Goal: Task Accomplishment & Management: Complete application form

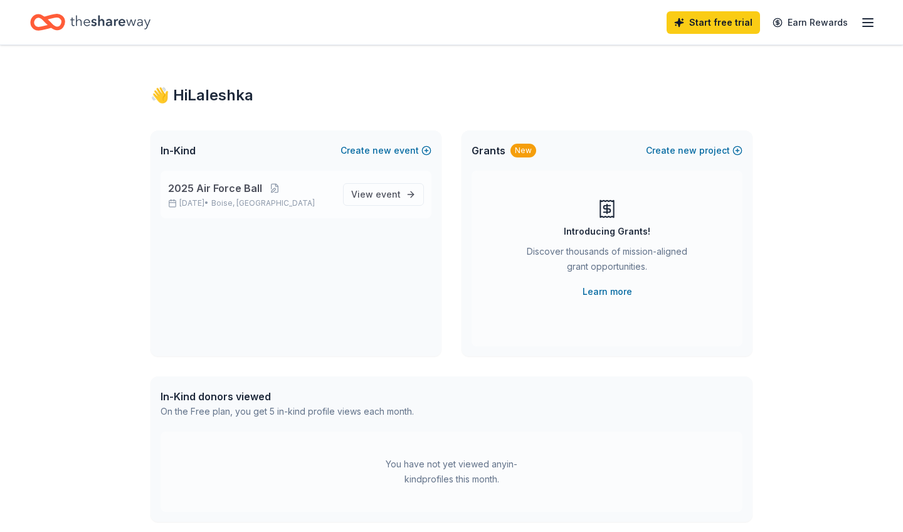
click at [248, 196] on div "2025 Air Force Ball Sep 19, 2025 • Boise, ID" at bounding box center [250, 195] width 165 height 28
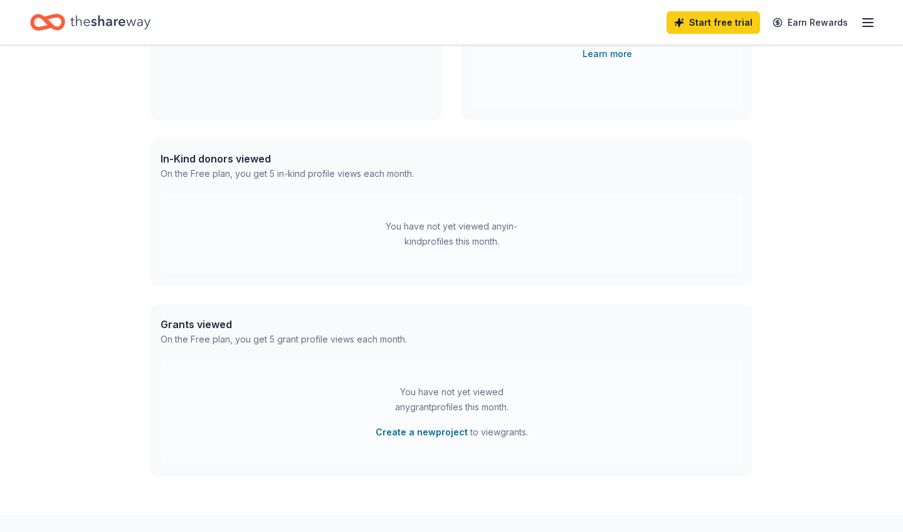
scroll to position [242, 0]
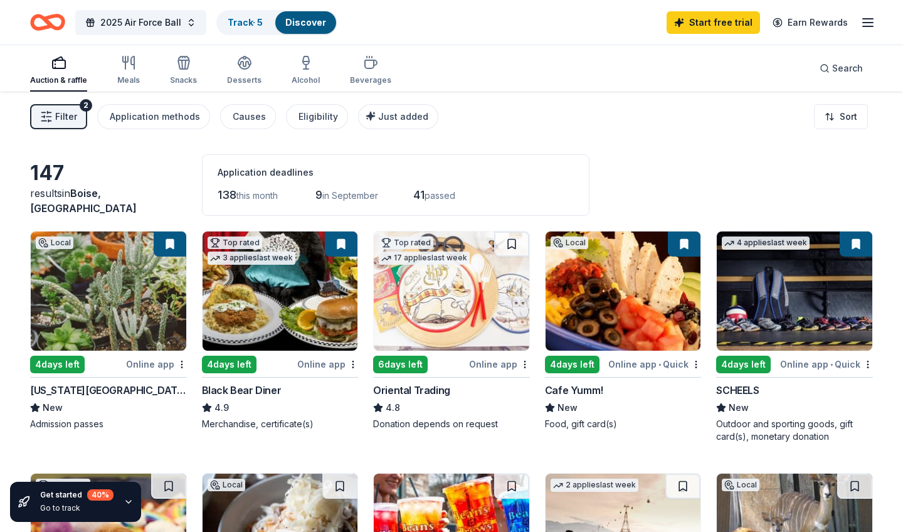
click at [176, 239] on button at bounding box center [170, 243] width 33 height 25
click at [172, 247] on button at bounding box center [170, 243] width 33 height 25
click at [171, 365] on div "Online app" at bounding box center [156, 364] width 61 height 16
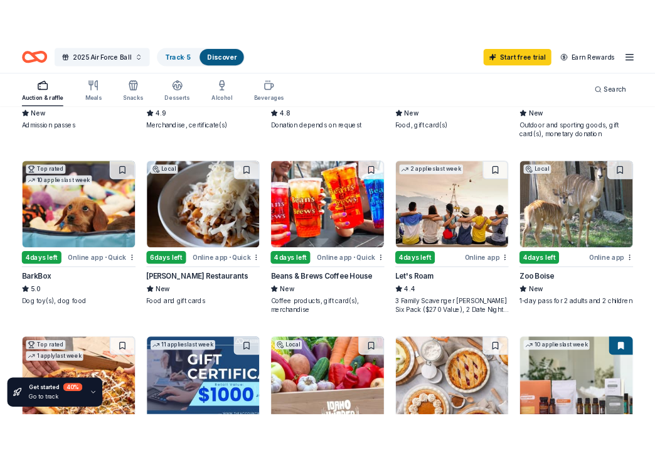
scroll to position [311, 0]
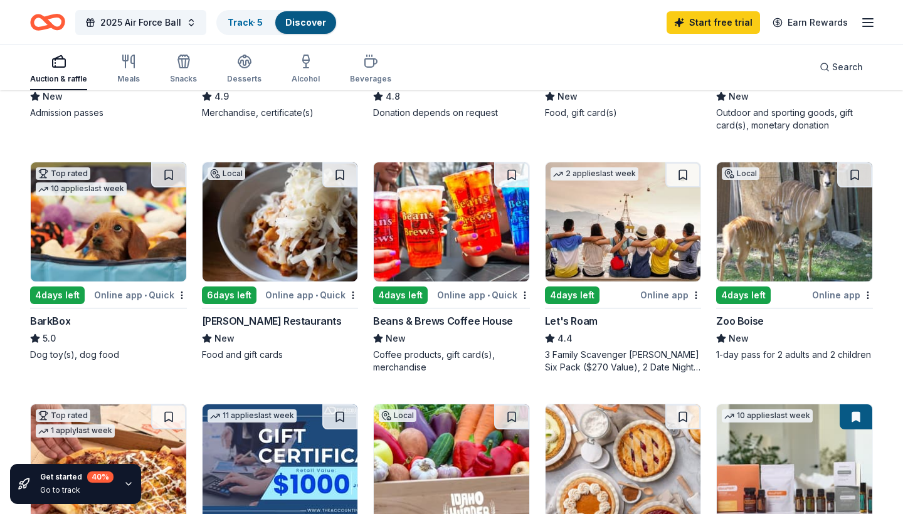
click at [162, 297] on div "Online app • Quick" at bounding box center [140, 295] width 93 height 16
click at [837, 296] on div "Online app" at bounding box center [842, 295] width 61 height 16
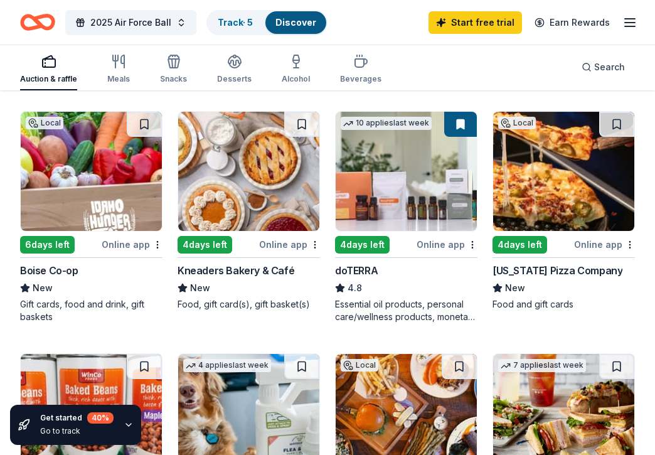
scroll to position [834, 0]
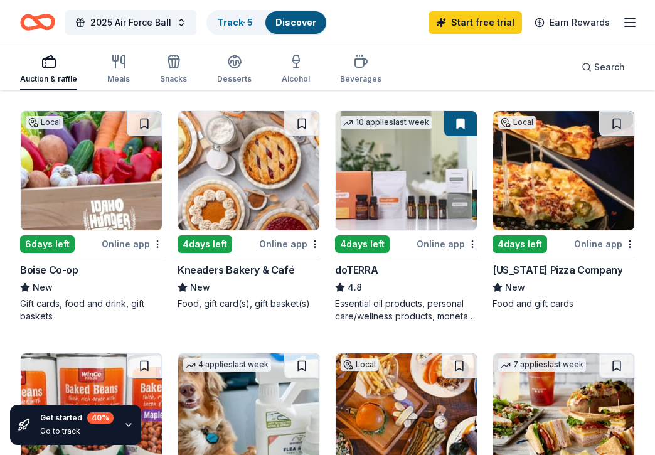
click at [137, 246] on div "Online app" at bounding box center [132, 244] width 61 height 16
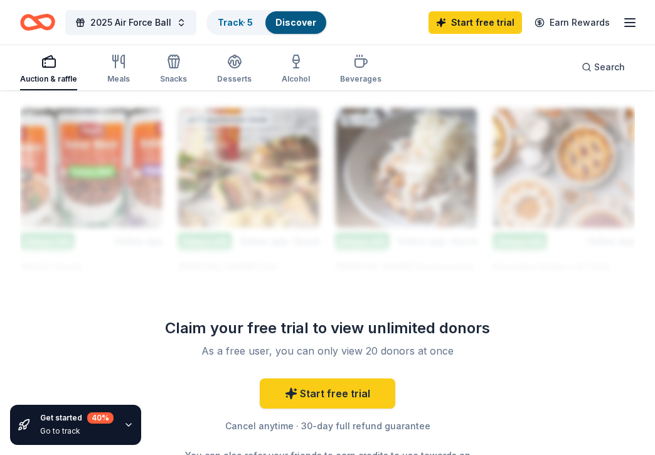
scroll to position [1352, 0]
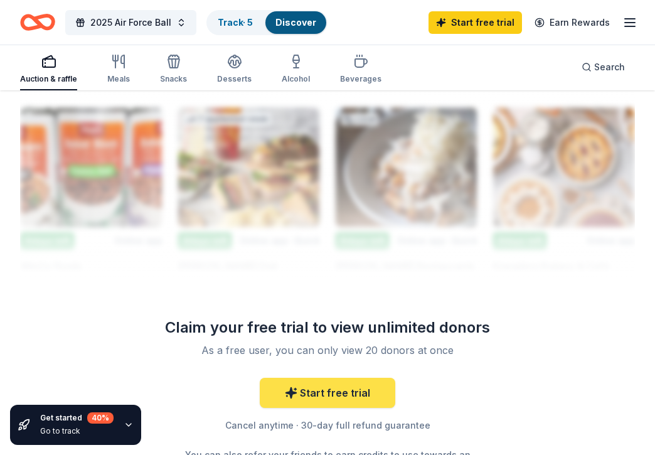
click at [316, 402] on link "Start free trial" at bounding box center [327, 393] width 135 height 30
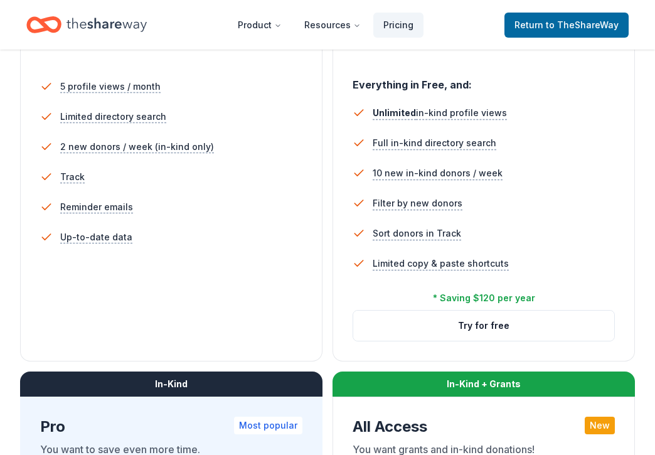
scroll to position [366, 0]
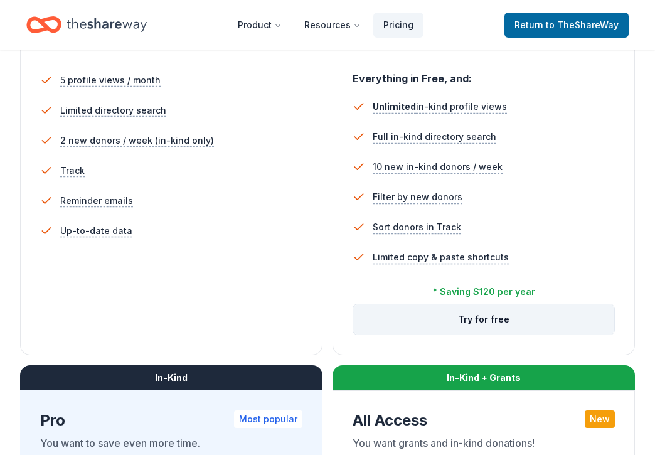
click at [460, 321] on button "Try for free" at bounding box center [483, 319] width 261 height 30
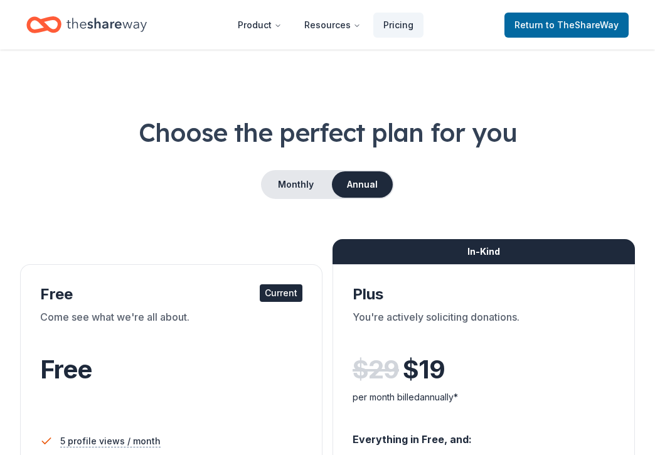
scroll to position [-19, 0]
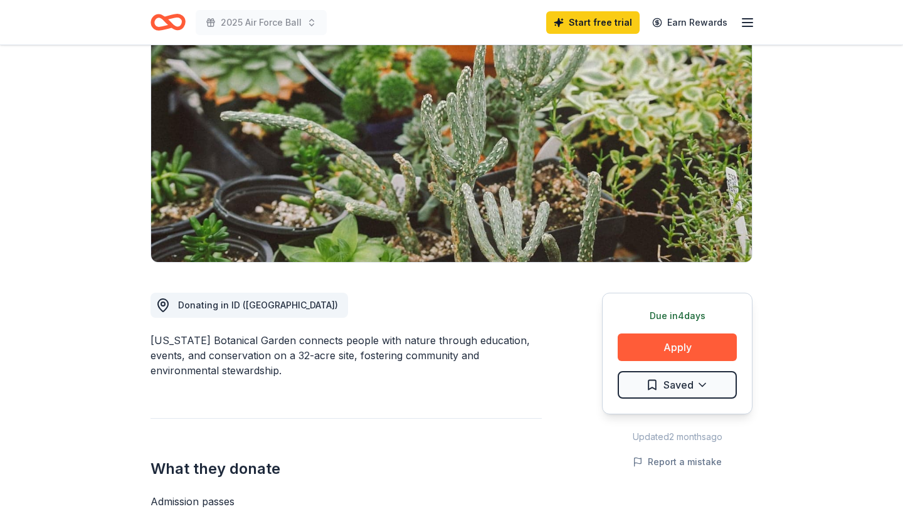
scroll to position [223, 0]
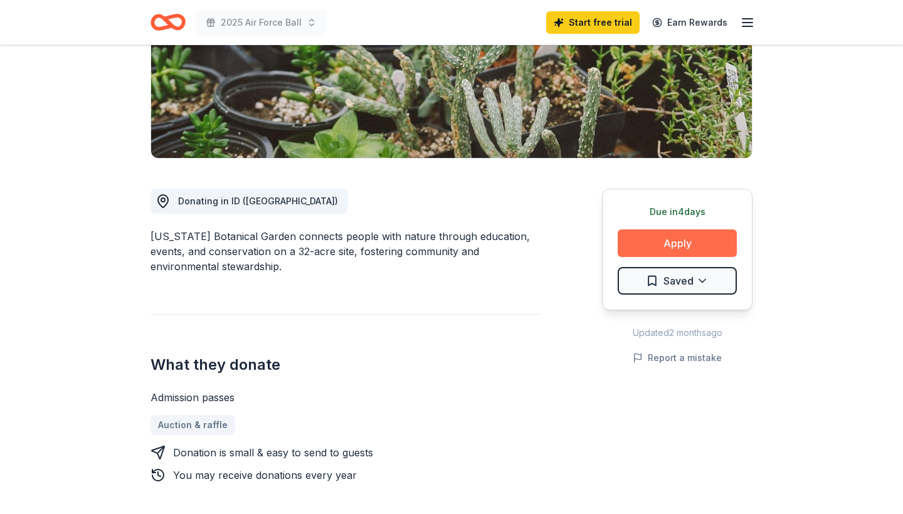
click at [677, 243] on button "Apply" at bounding box center [677, 244] width 119 height 28
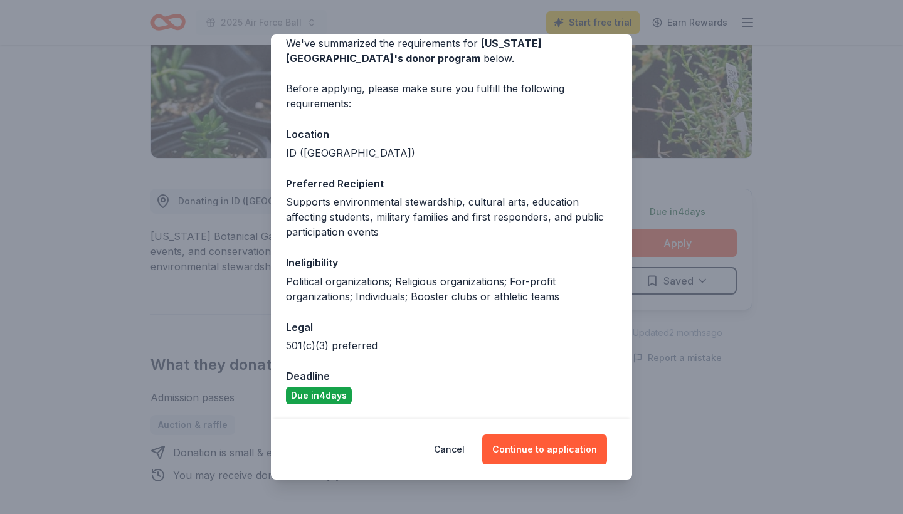
scroll to position [59, 0]
click at [539, 453] on button "Continue to application" at bounding box center [544, 450] width 125 height 30
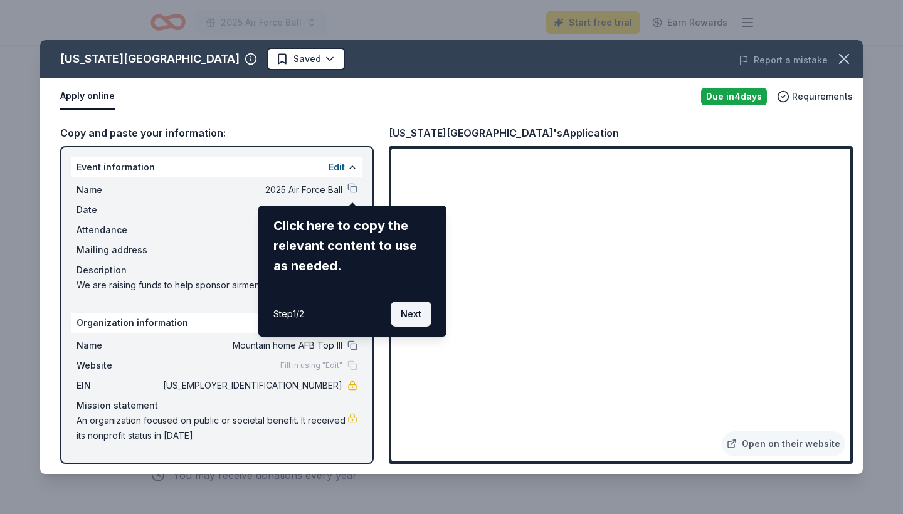
click at [416, 319] on button "Next" at bounding box center [411, 314] width 41 height 25
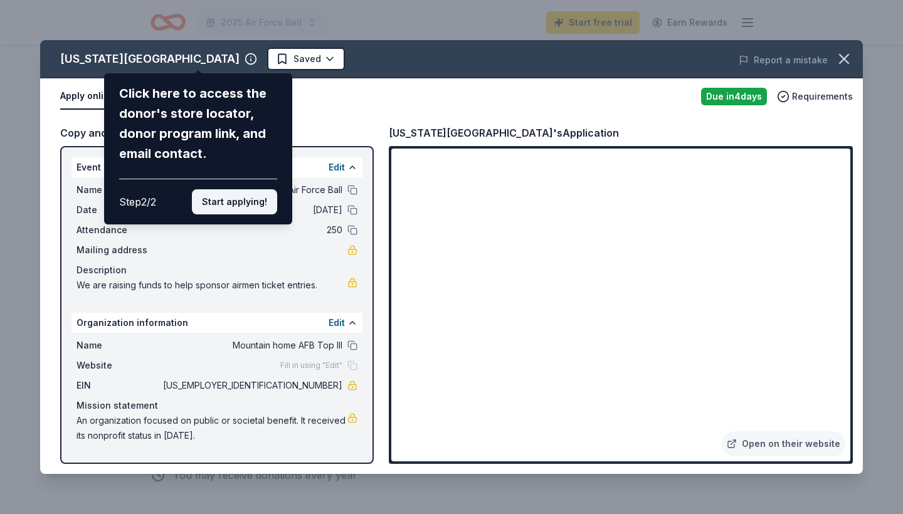
click at [258, 189] on button "Start applying!" at bounding box center [234, 201] width 85 height 25
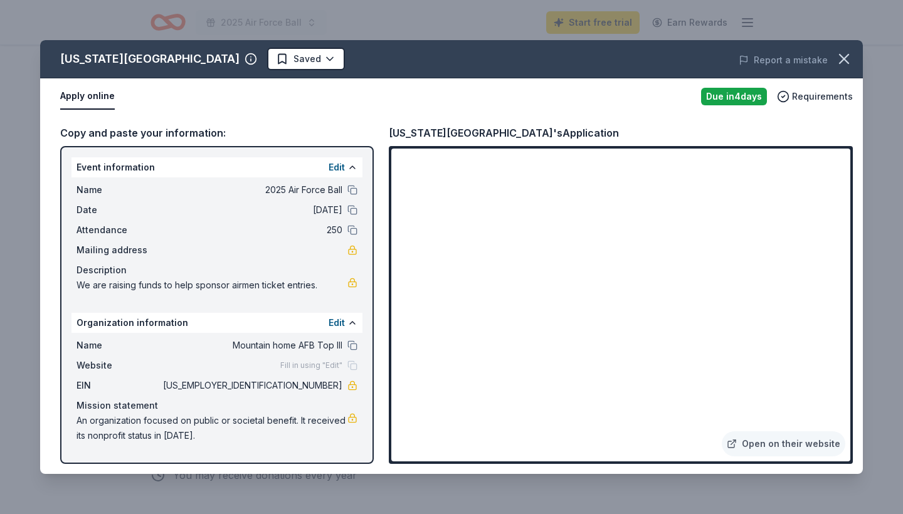
click at [347, 325] on div "Edit" at bounding box center [343, 323] width 29 height 15
click at [334, 323] on button "Edit" at bounding box center [337, 323] width 16 height 15
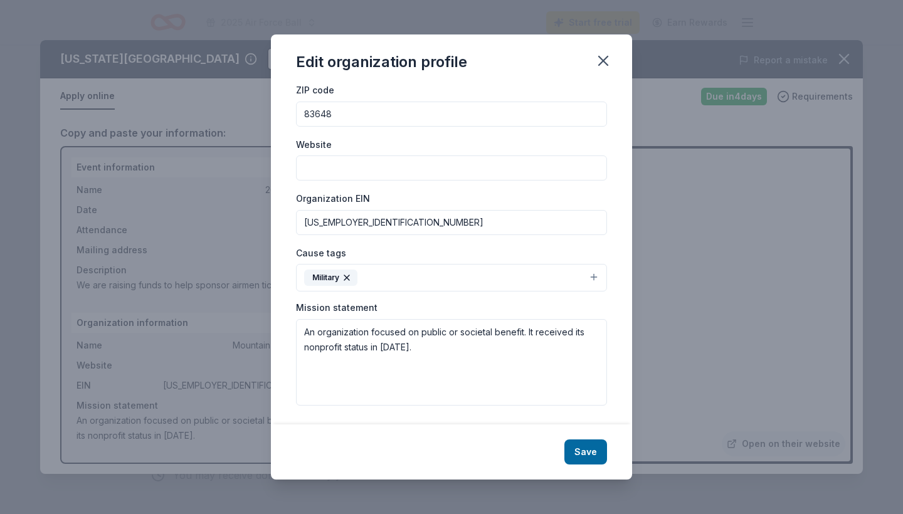
scroll to position [79, 0]
drag, startPoint x: 414, startPoint y: 348, endPoint x: 273, endPoint y: 326, distance: 142.8
click at [273, 326] on div "Changes made here will be reflected on your Account. Organization name Mountain…" at bounding box center [451, 254] width 361 height 339
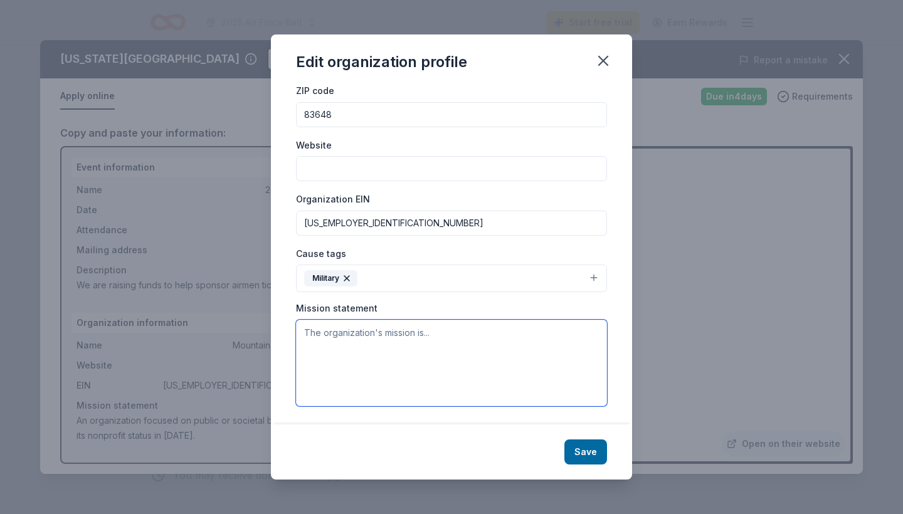
type textarea "I"
type textarea "M"
click at [343, 339] on textarea at bounding box center [451, 363] width 311 height 87
paste textarea "organization"
drag, startPoint x: 362, startPoint y: 322, endPoint x: 232, endPoint y: 336, distance: 130.5
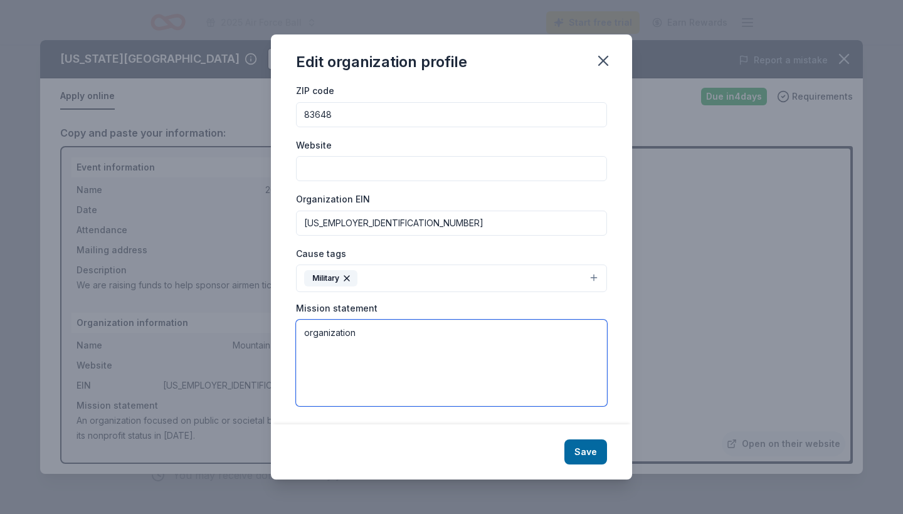
click at [232, 336] on div "Edit organization profile Changes made here will be reflected on your Account. …" at bounding box center [451, 257] width 903 height 514
drag, startPoint x: 355, startPoint y: 340, endPoint x: 230, endPoint y: 336, distance: 125.5
click at [230, 336] on div "Edit organization profile Changes made here will be reflected on your Account. …" at bounding box center [451, 257] width 903 height 514
type textarea "o"
paste textarea "organization"
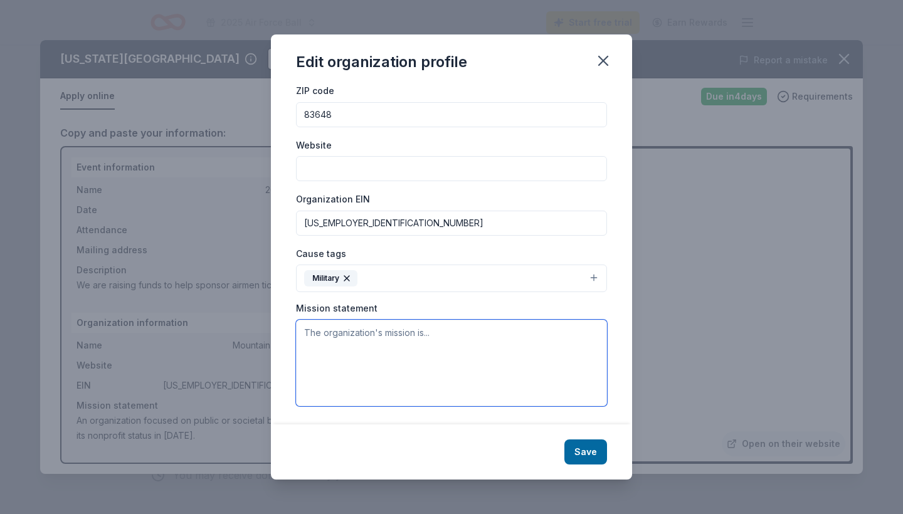
type textarea "organization"
drag, startPoint x: 374, startPoint y: 329, endPoint x: 280, endPoint y: 324, distance: 93.6
click at [280, 324] on div "Changes made here will be reflected on your Account. Organization name Mountain…" at bounding box center [451, 254] width 361 height 339
click at [730, 2] on div "Edit organization profile Changes made here will be reflected on your Account. …" at bounding box center [451, 257] width 903 height 514
click at [434, 343] on textarea at bounding box center [451, 363] width 311 height 87
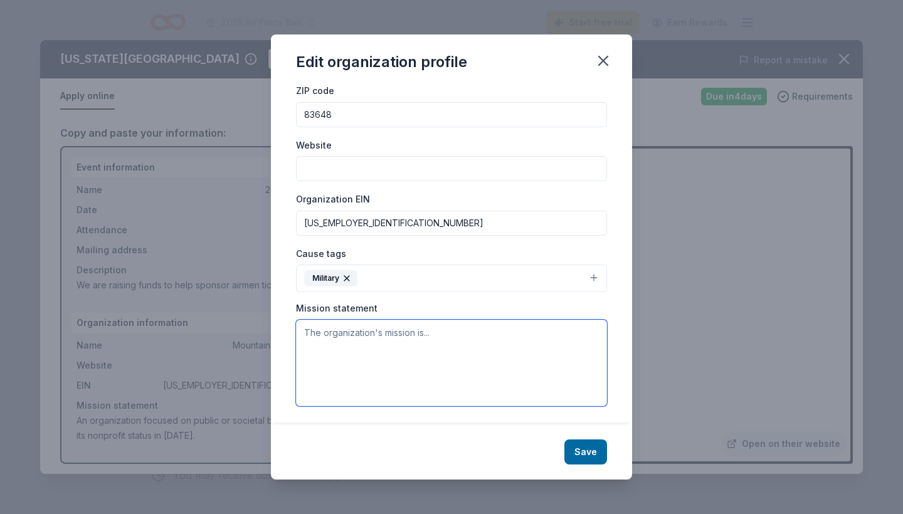
paste textarea "The official page for the Mountain Home AFB Top III and its members. Top III is…"
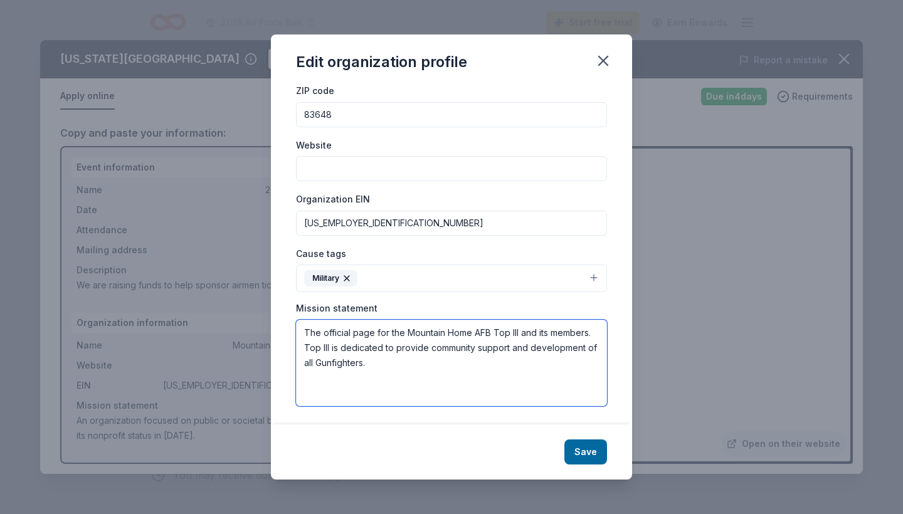
drag, startPoint x: 306, startPoint y: 348, endPoint x: 292, endPoint y: 322, distance: 29.5
click at [292, 322] on div "Changes made here will be reflected on your Account. Organization name Mountain…" at bounding box center [451, 254] width 361 height 339
click at [419, 342] on textarea "Top III is dedicated to provide community support and development of all Gunfig…" at bounding box center [451, 363] width 311 height 87
paste textarea "focuses on professional development and community support"
click at [369, 347] on textarea "Top III is dedicated to provide community support and development of all Gunfig…" at bounding box center [451, 363] width 311 height 87
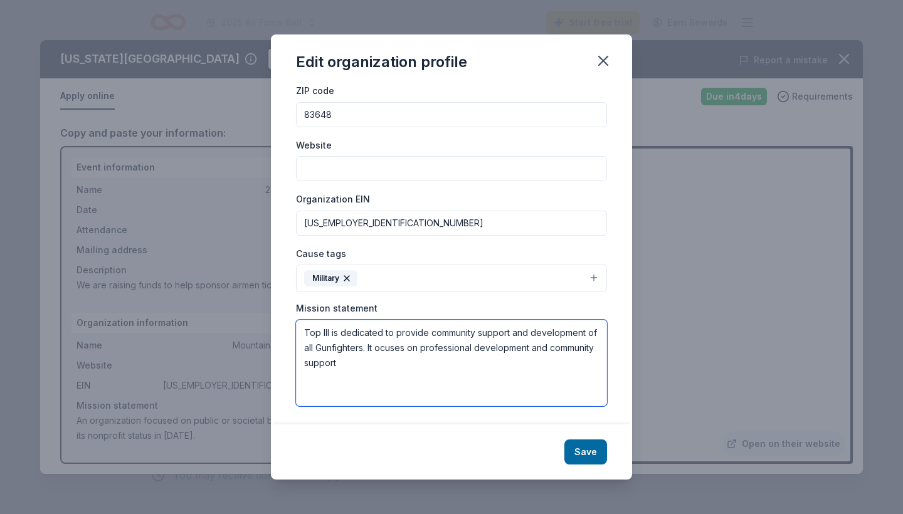
drag, startPoint x: 341, startPoint y: 360, endPoint x: 531, endPoint y: 349, distance: 189.8
click at [531, 349] on textarea "Top III is dedicated to provide community support and development of all Gunfig…" at bounding box center [451, 363] width 311 height 87
drag, startPoint x: 532, startPoint y: 348, endPoint x: 368, endPoint y: 346, distance: 163.7
click at [368, 346] on textarea "Top III is dedicated to provide community support and development of all Gunfig…" at bounding box center [451, 363] width 311 height 87
click at [533, 332] on textarea "Top III is dedicated to provide community support and development of all Gunfig…" at bounding box center [451, 363] width 311 height 87
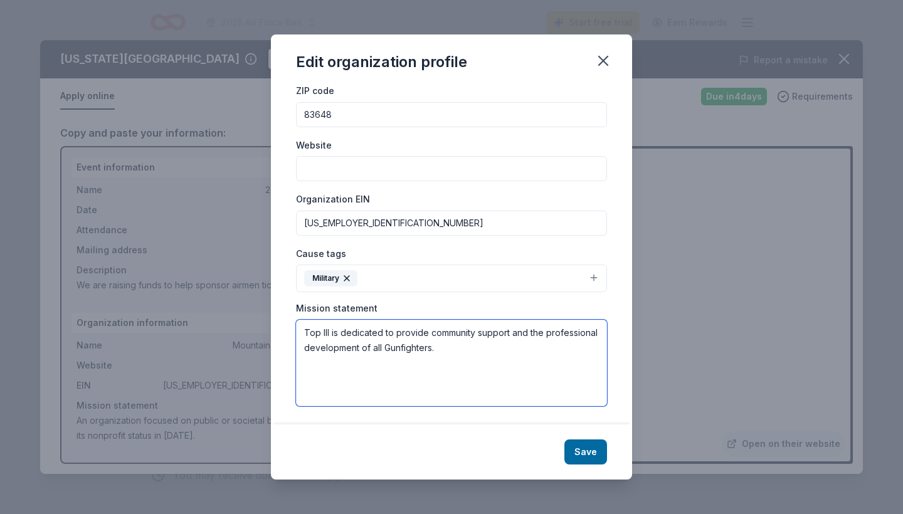
click at [478, 348] on textarea "Top III is dedicated to provide community support and the professional developm…" at bounding box center [451, 363] width 311 height 87
type textarea "Top III is dedicated to provide community support and the professional developm…"
click at [593, 449] on button "Save" at bounding box center [586, 452] width 43 height 25
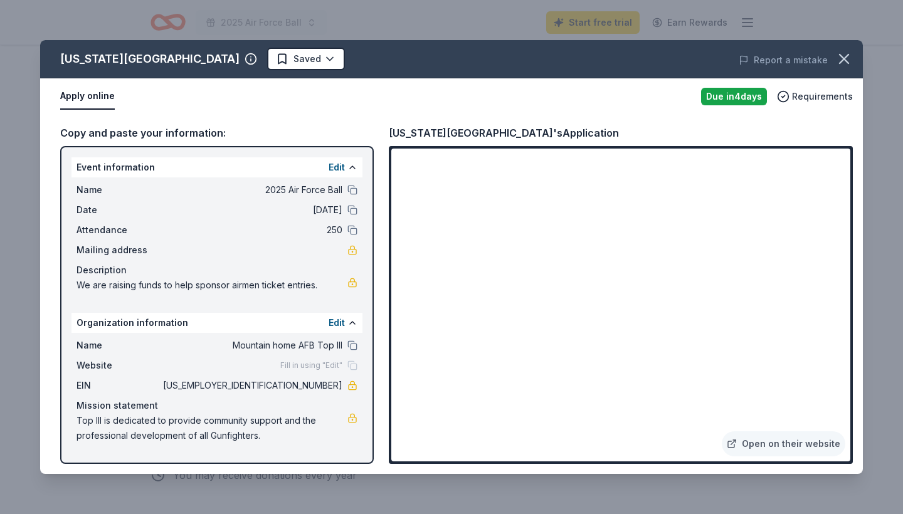
scroll to position [0, 0]
click at [351, 283] on link at bounding box center [353, 283] width 10 height 10
click at [752, 445] on link "Open on their website" at bounding box center [784, 444] width 124 height 25
click at [849, 60] on icon "button" at bounding box center [845, 59] width 18 height 18
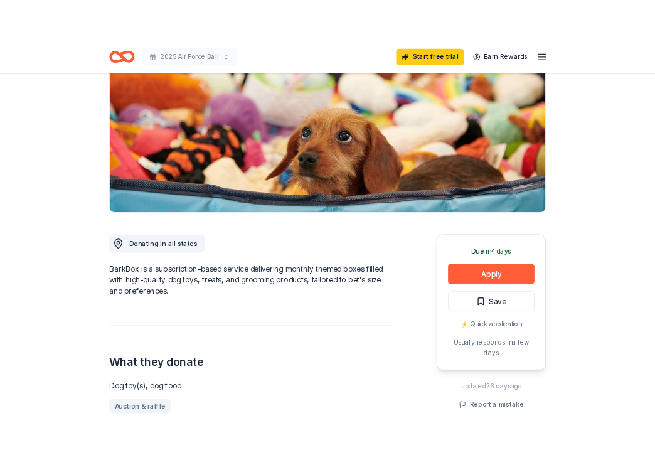
scroll to position [152, 0]
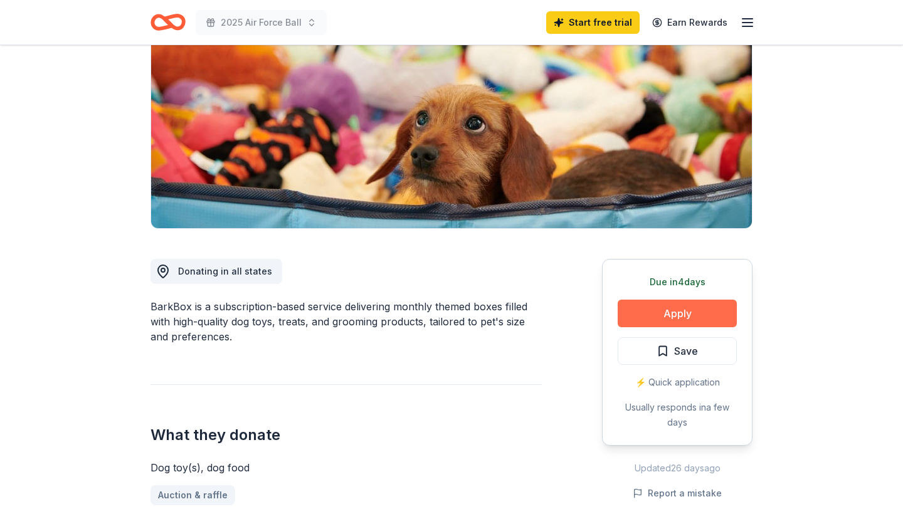
click at [669, 314] on button "Apply" at bounding box center [677, 314] width 119 height 28
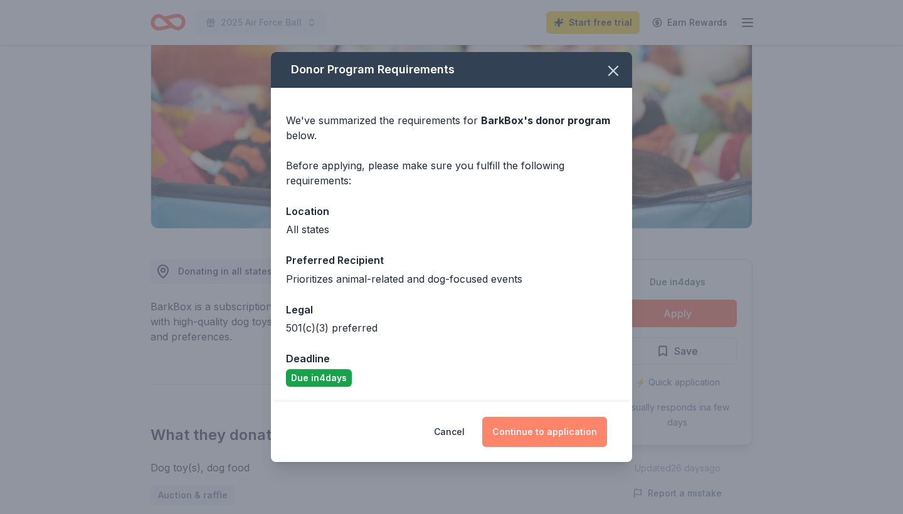
click at [533, 433] on button "Continue to application" at bounding box center [544, 432] width 125 height 30
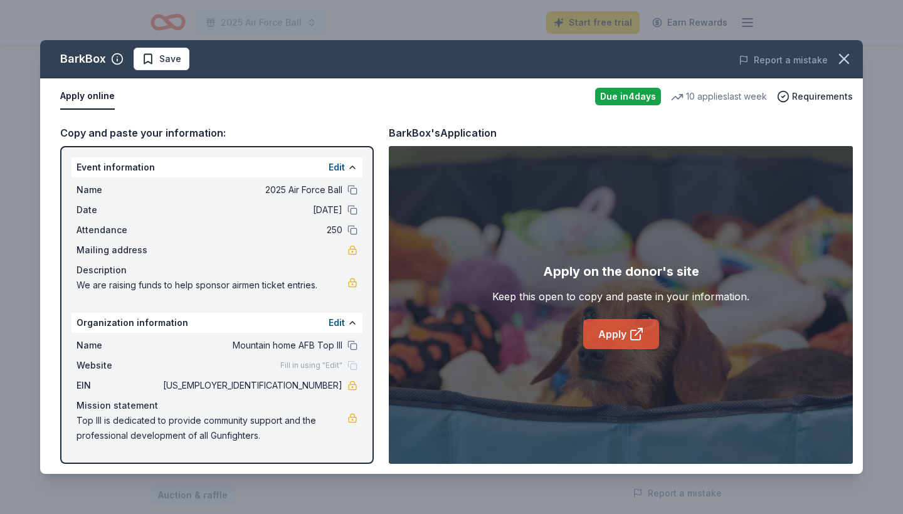
click at [620, 335] on link "Apply" at bounding box center [621, 334] width 76 height 30
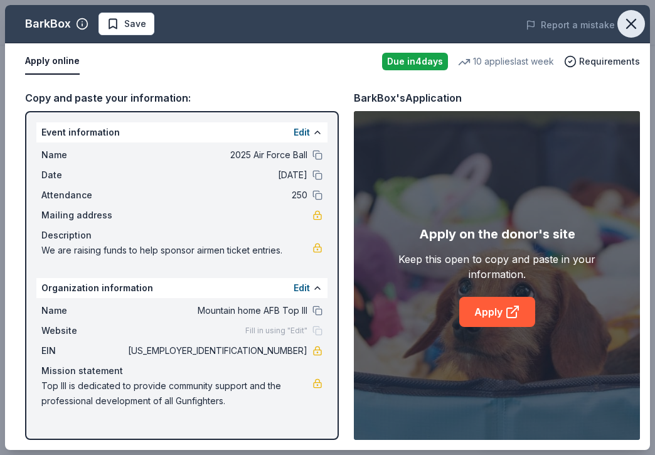
click at [632, 31] on icon "button" at bounding box center [631, 24] width 18 height 18
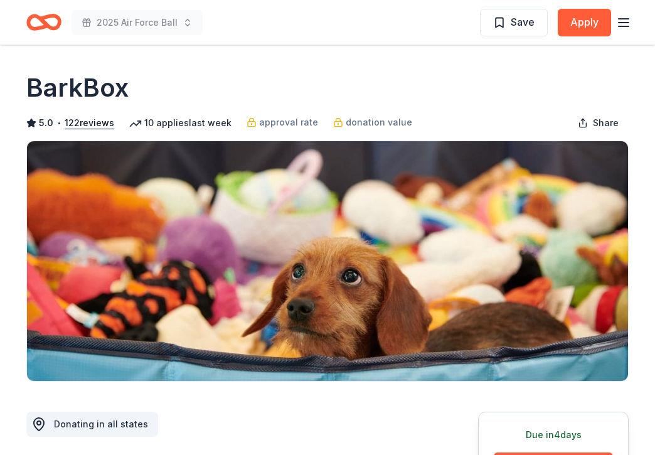
scroll to position [0, 0]
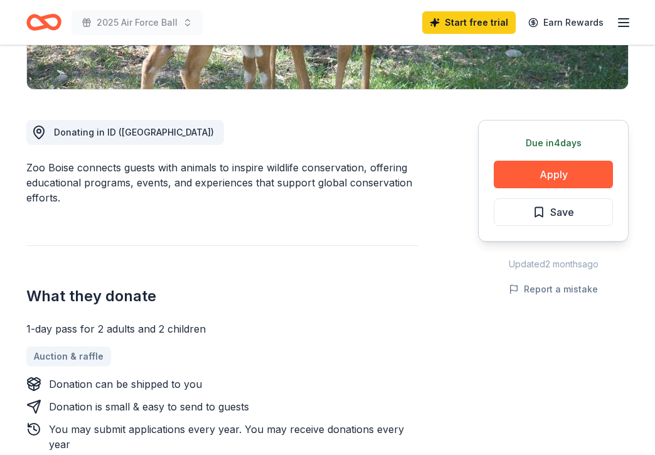
scroll to position [317, 0]
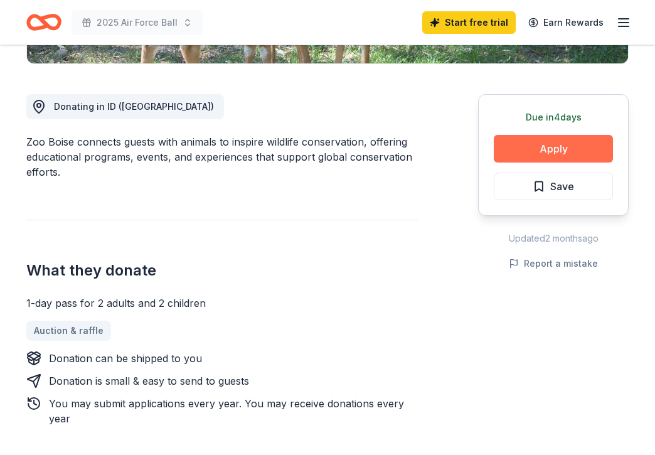
click at [546, 149] on button "Apply" at bounding box center [553, 149] width 119 height 28
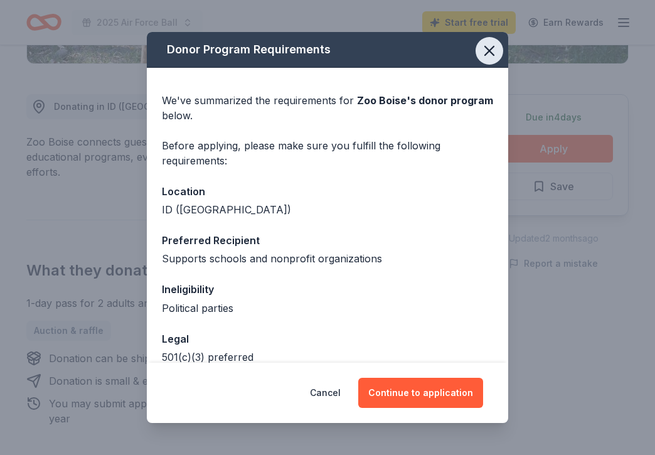
click at [490, 50] on icon "button" at bounding box center [489, 50] width 9 height 9
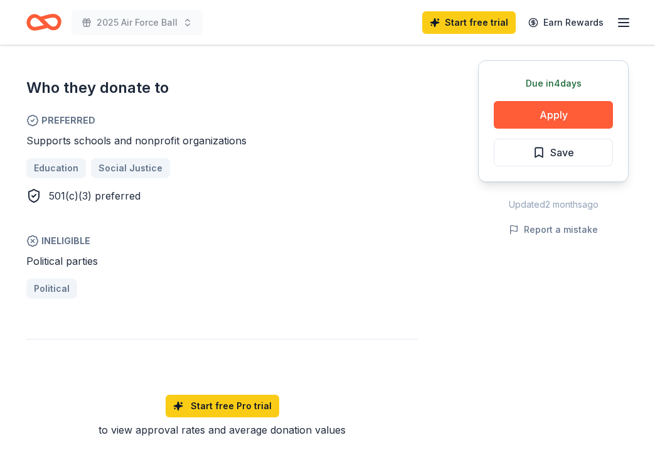
scroll to position [745, 0]
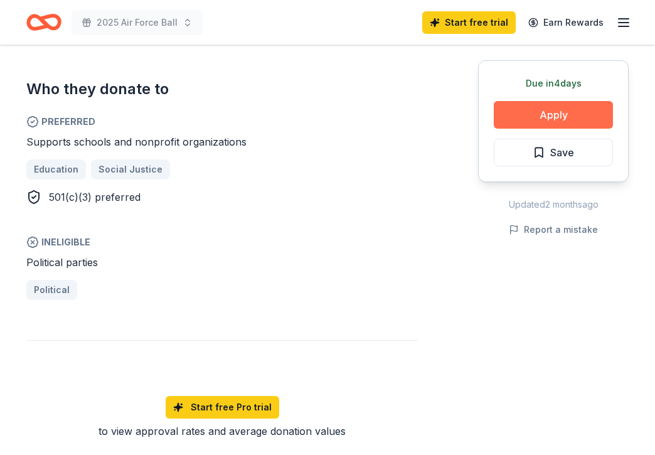
click at [539, 120] on button "Apply" at bounding box center [553, 115] width 119 height 28
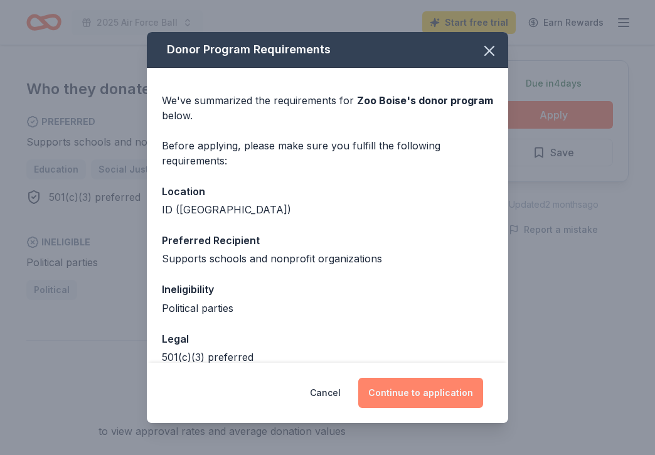
click at [423, 387] on button "Continue to application" at bounding box center [420, 393] width 125 height 30
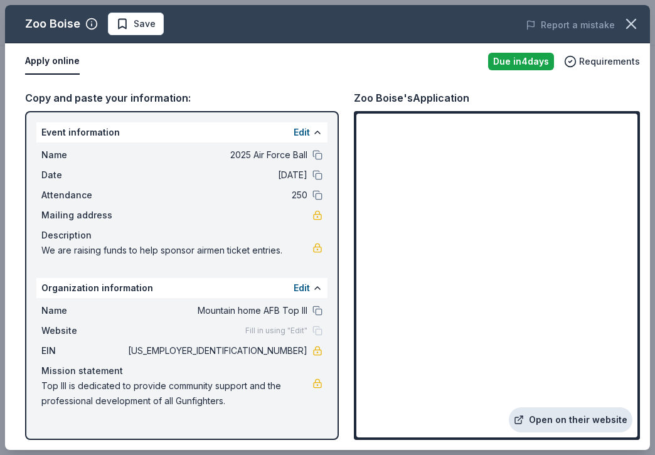
click at [565, 422] on link "Open on their website" at bounding box center [571, 419] width 124 height 25
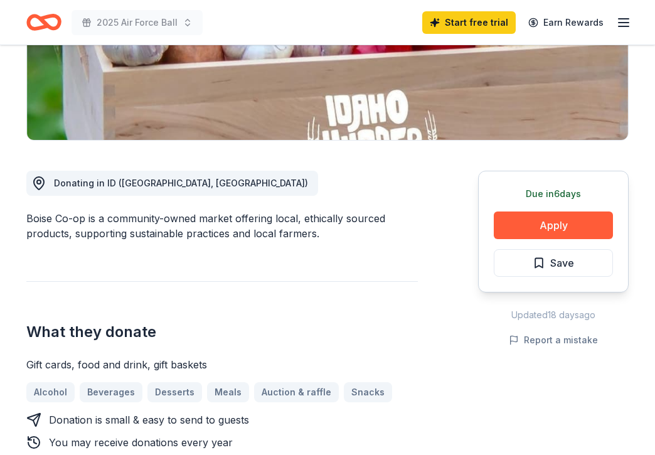
scroll to position [243, 0]
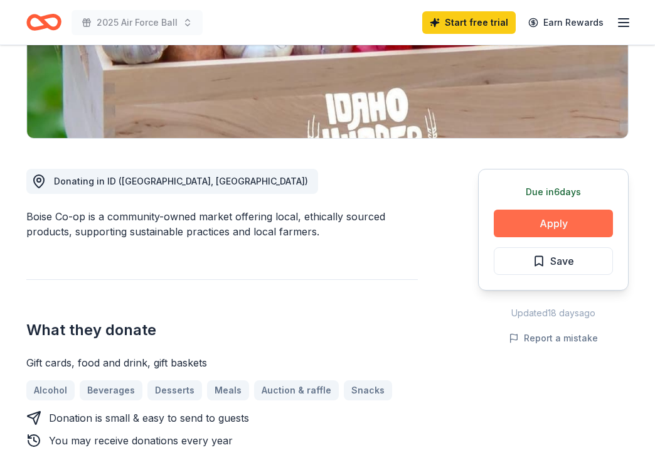
click at [531, 230] on button "Apply" at bounding box center [553, 224] width 119 height 28
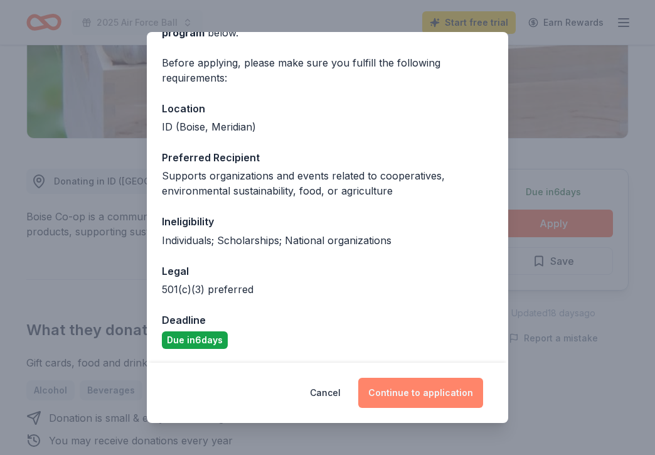
scroll to position [82, 0]
click at [442, 395] on button "Continue to application" at bounding box center [420, 393] width 125 height 30
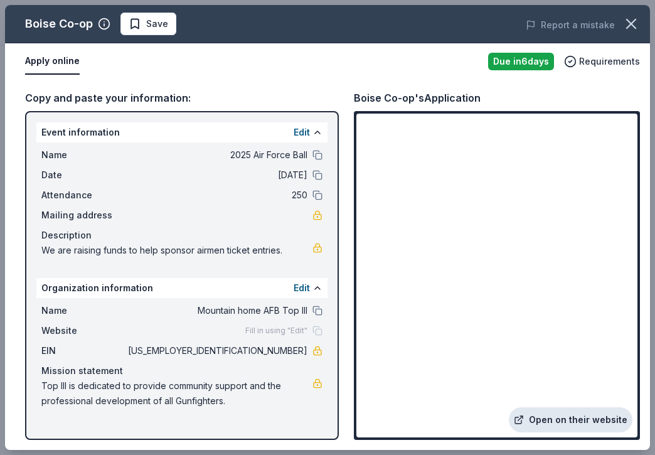
click at [576, 420] on link "Open on their website" at bounding box center [571, 419] width 124 height 25
